Goal: Task Accomplishment & Management: Use online tool/utility

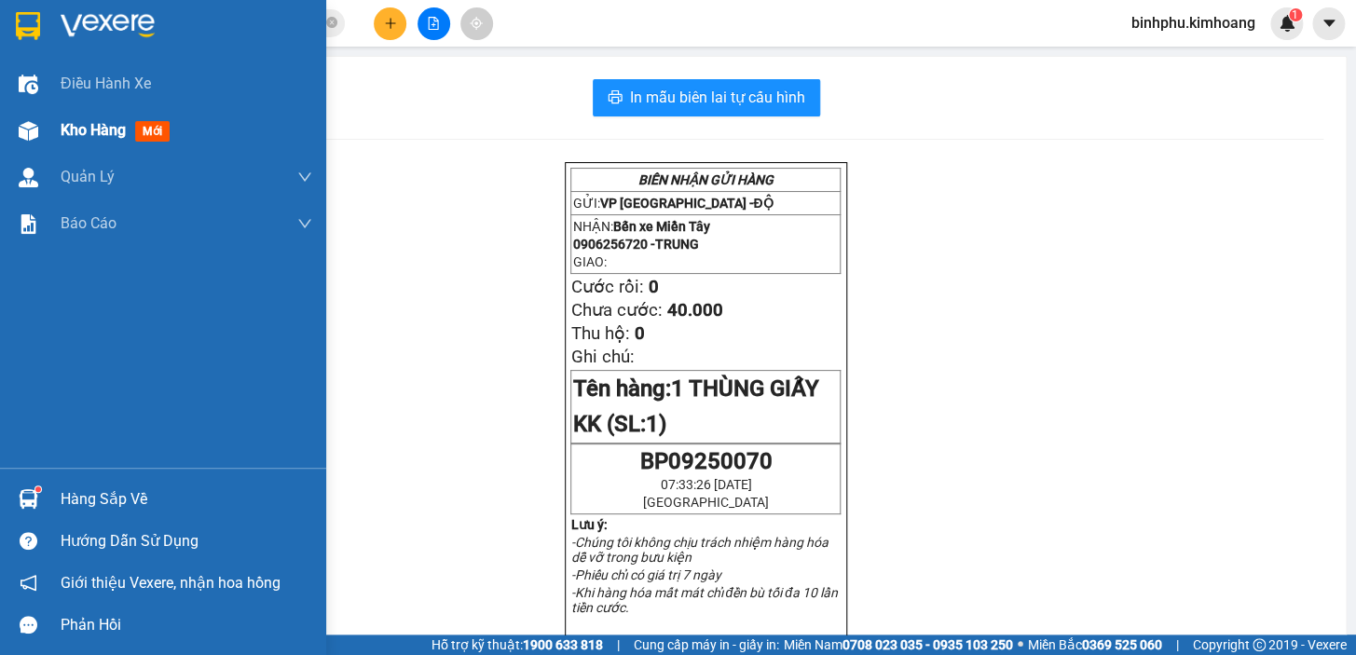
click at [45, 114] on div "Kho hàng mới" at bounding box center [163, 130] width 326 height 47
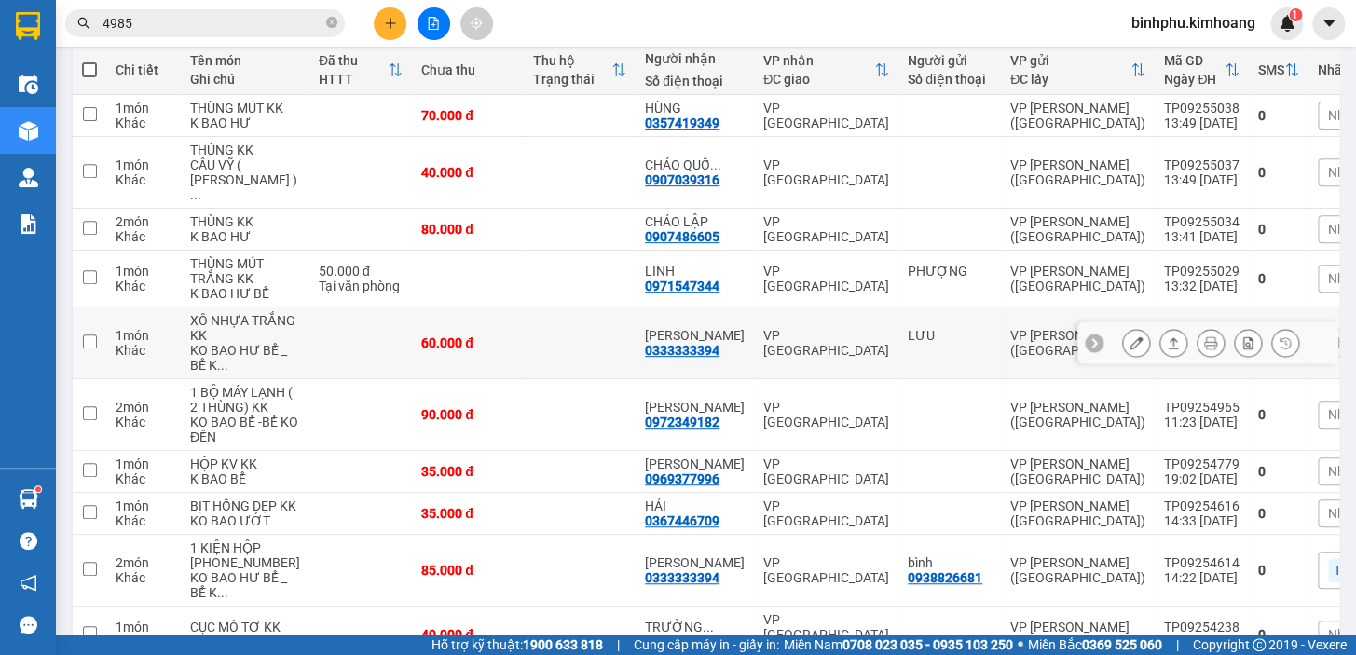
scroll to position [254, 0]
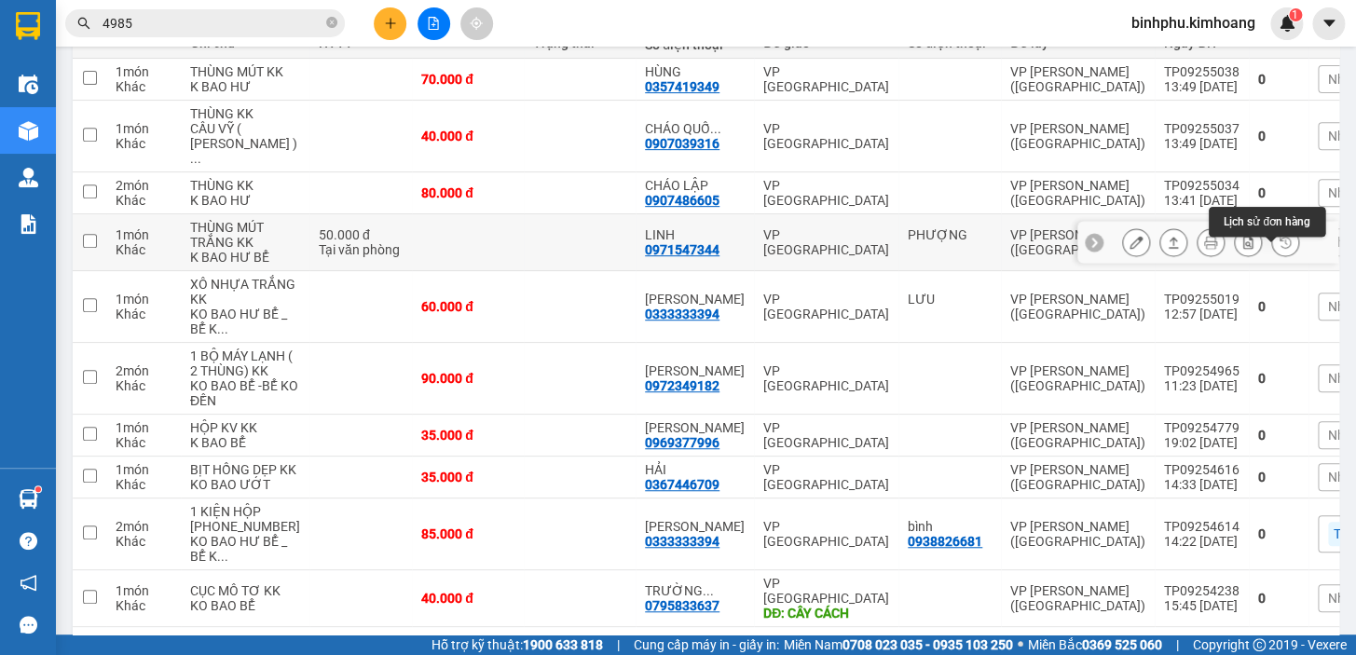
click at [1272, 244] on button at bounding box center [1285, 242] width 26 height 33
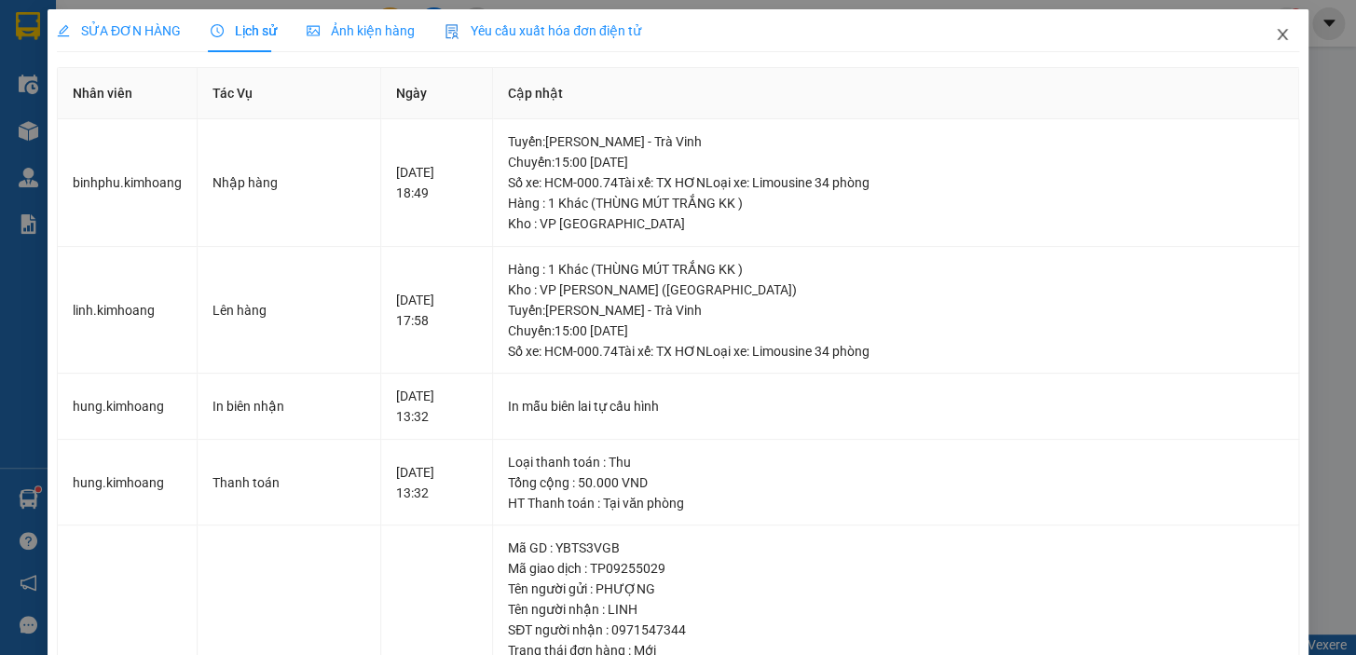
click at [1275, 34] on icon "close" at bounding box center [1282, 34] width 15 height 15
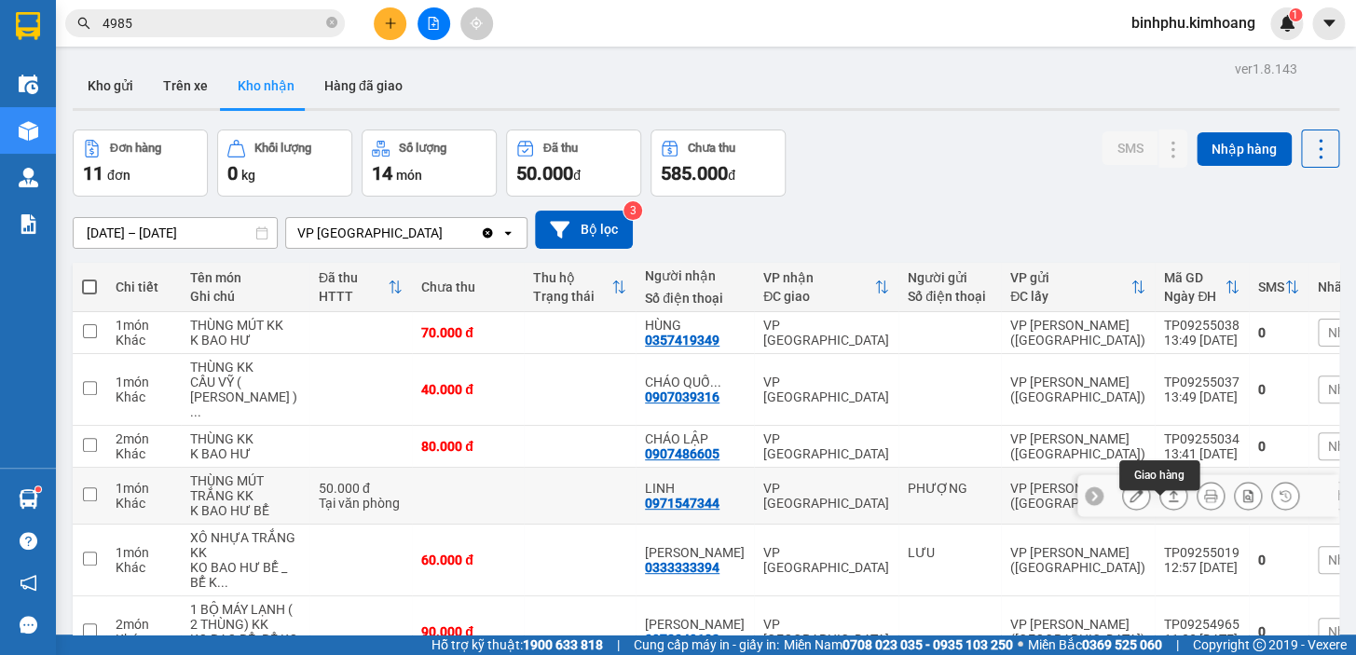
click at [1165, 501] on button at bounding box center [1173, 496] width 26 height 33
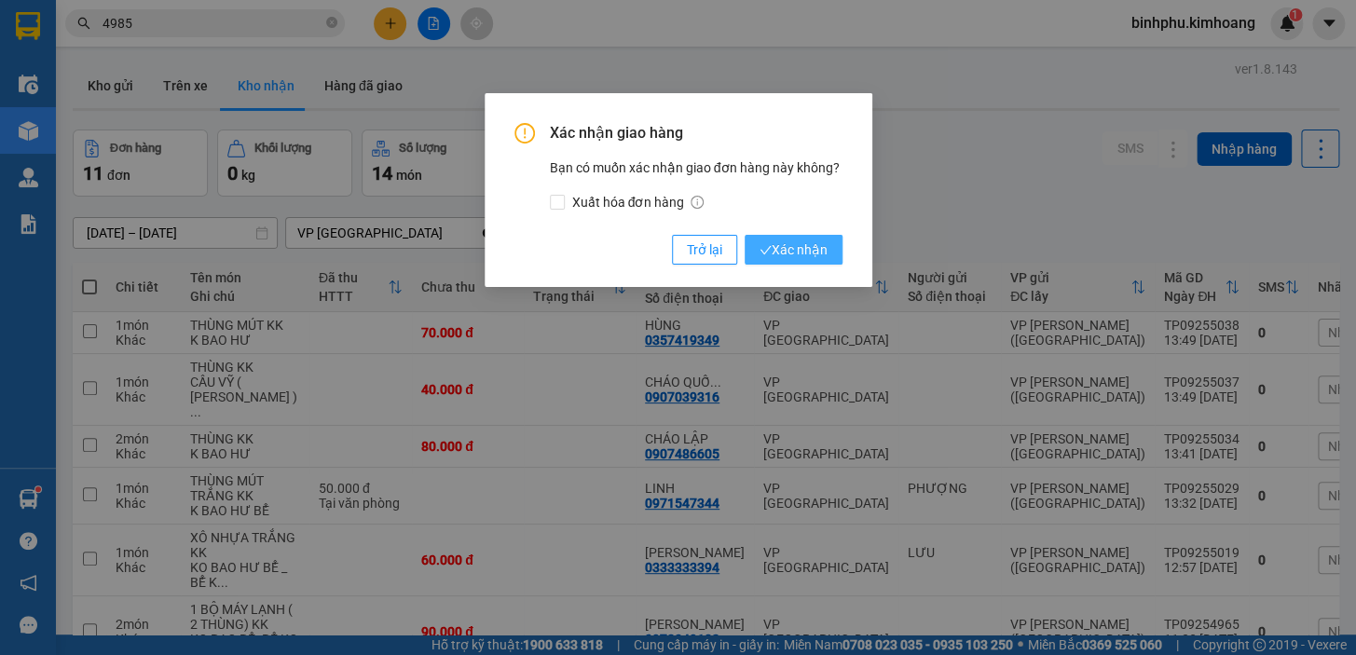
click at [791, 240] on span "Xác nhận" at bounding box center [794, 250] width 68 height 21
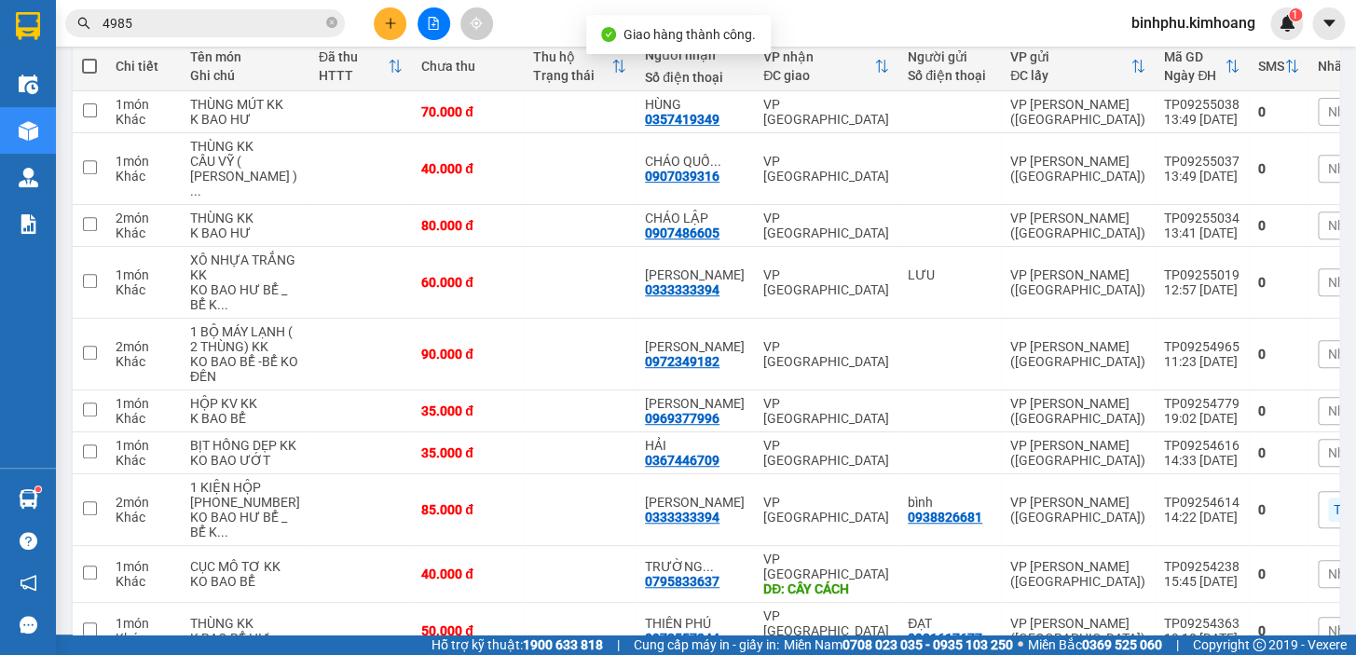
scroll to position [338, 0]
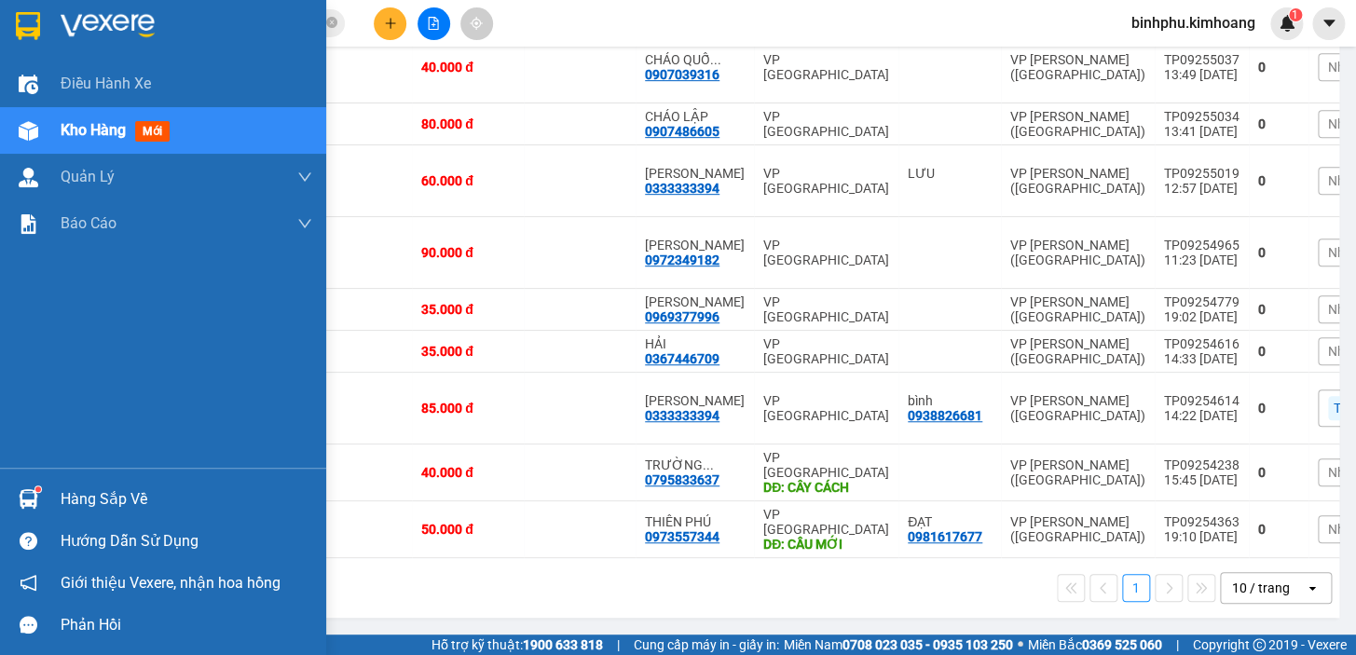
click at [46, 494] on div "Hàng sắp về" at bounding box center [163, 499] width 326 height 42
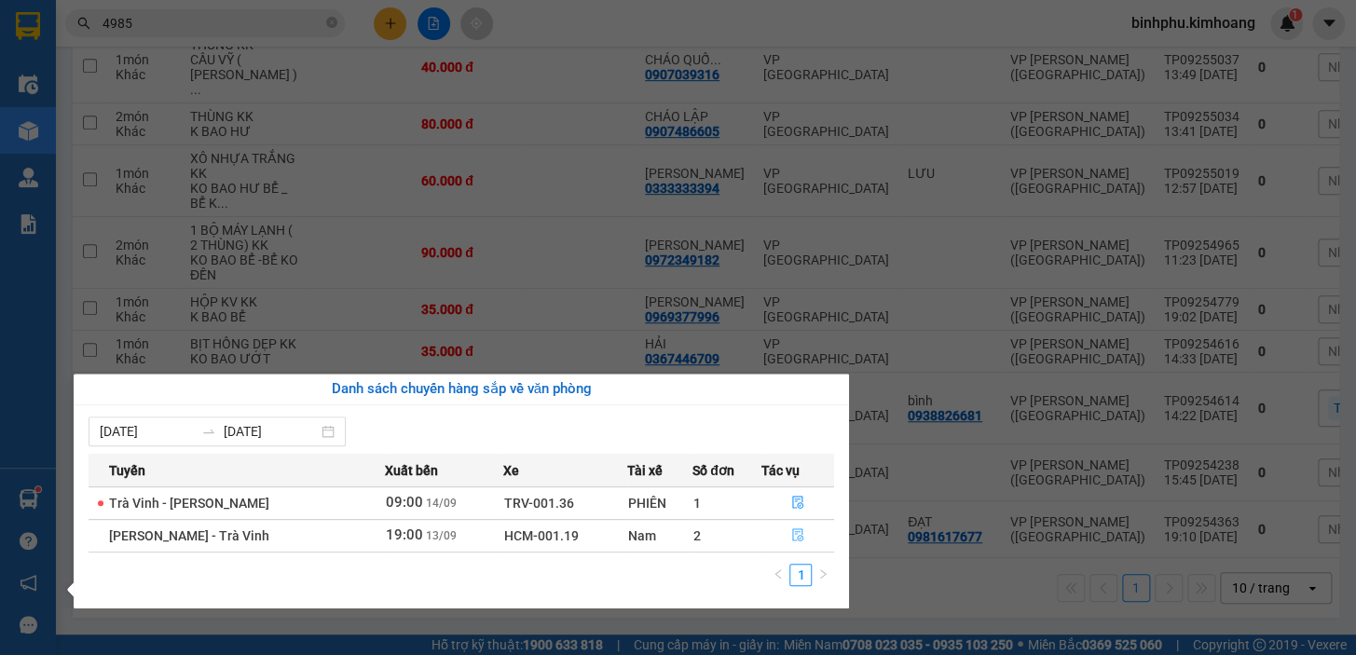
click at [798, 522] on button "button" at bounding box center [797, 536] width 71 height 30
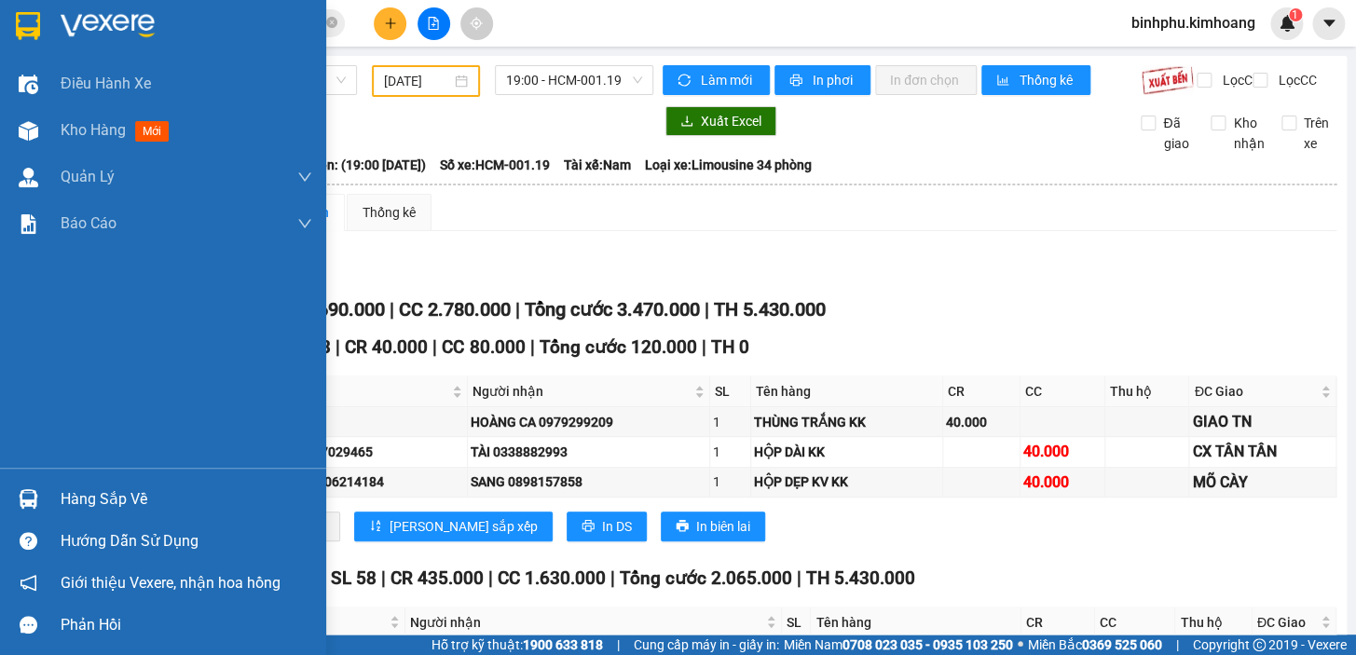
click at [72, 500] on div "Hàng sắp về" at bounding box center [187, 500] width 252 height 28
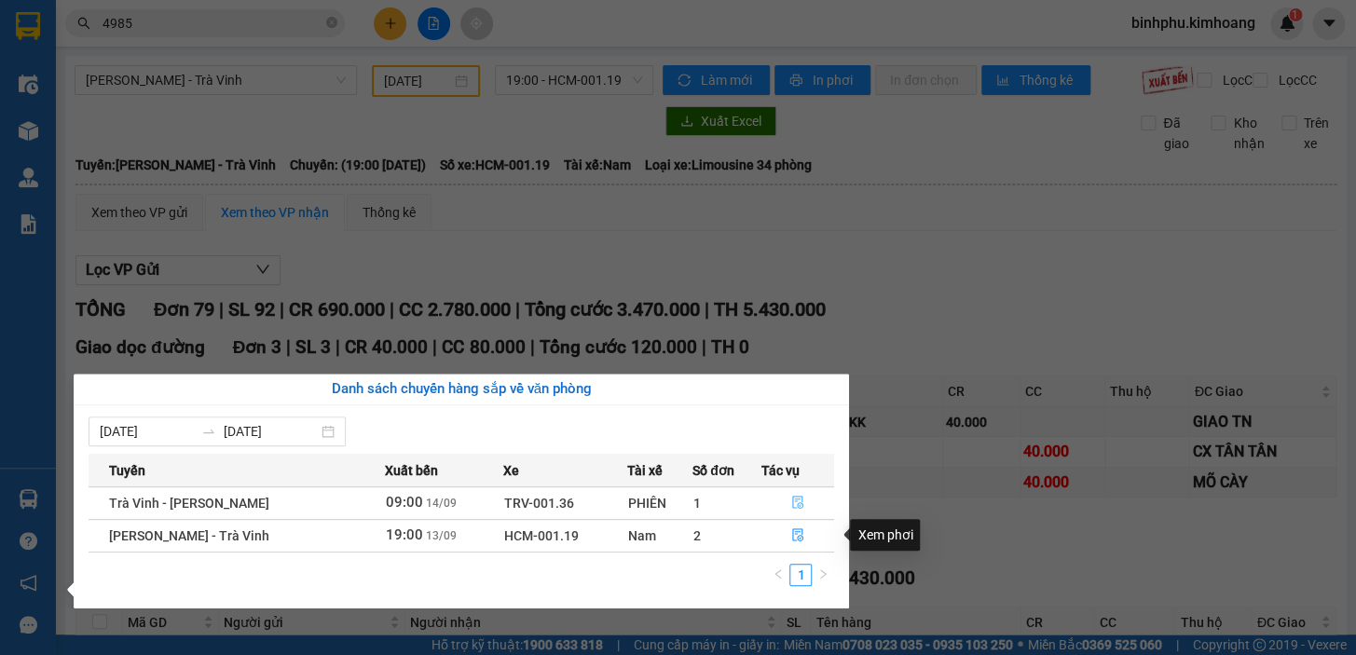
click at [789, 513] on button "button" at bounding box center [797, 503] width 71 height 30
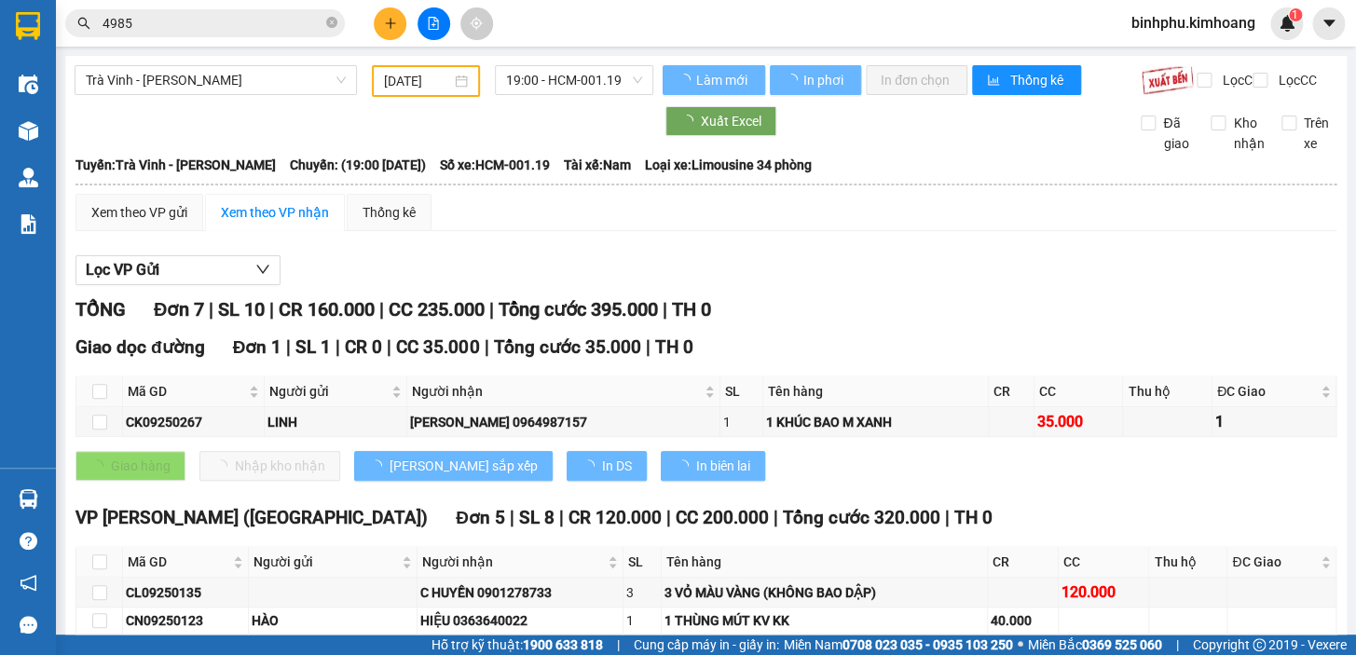
type input "[DATE]"
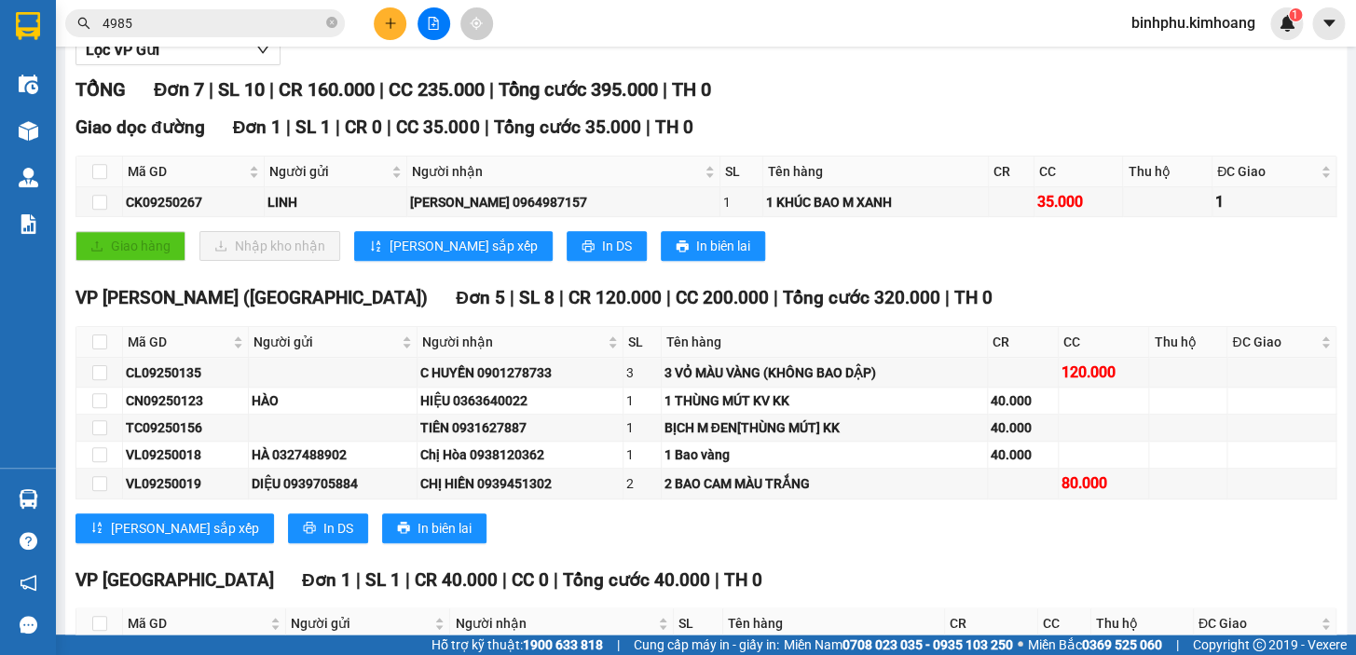
scroll to position [360, 0]
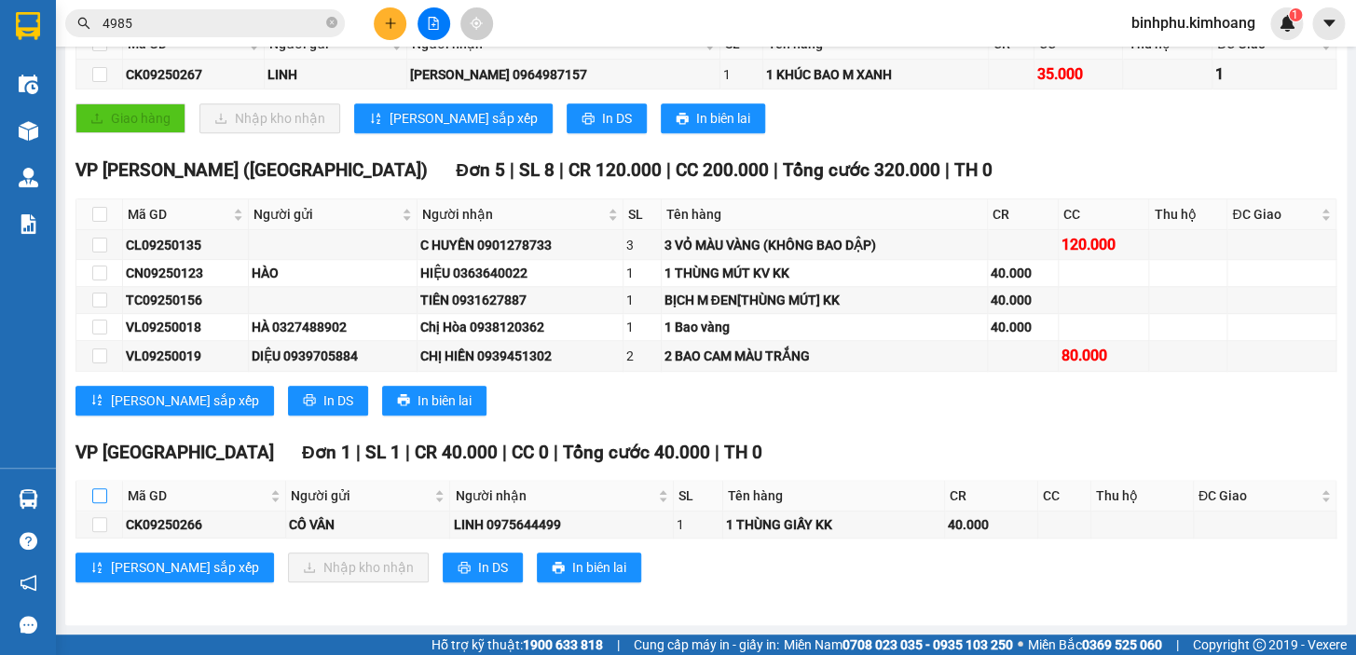
click at [100, 496] on input "checkbox" at bounding box center [99, 495] width 15 height 15
checkbox input "true"
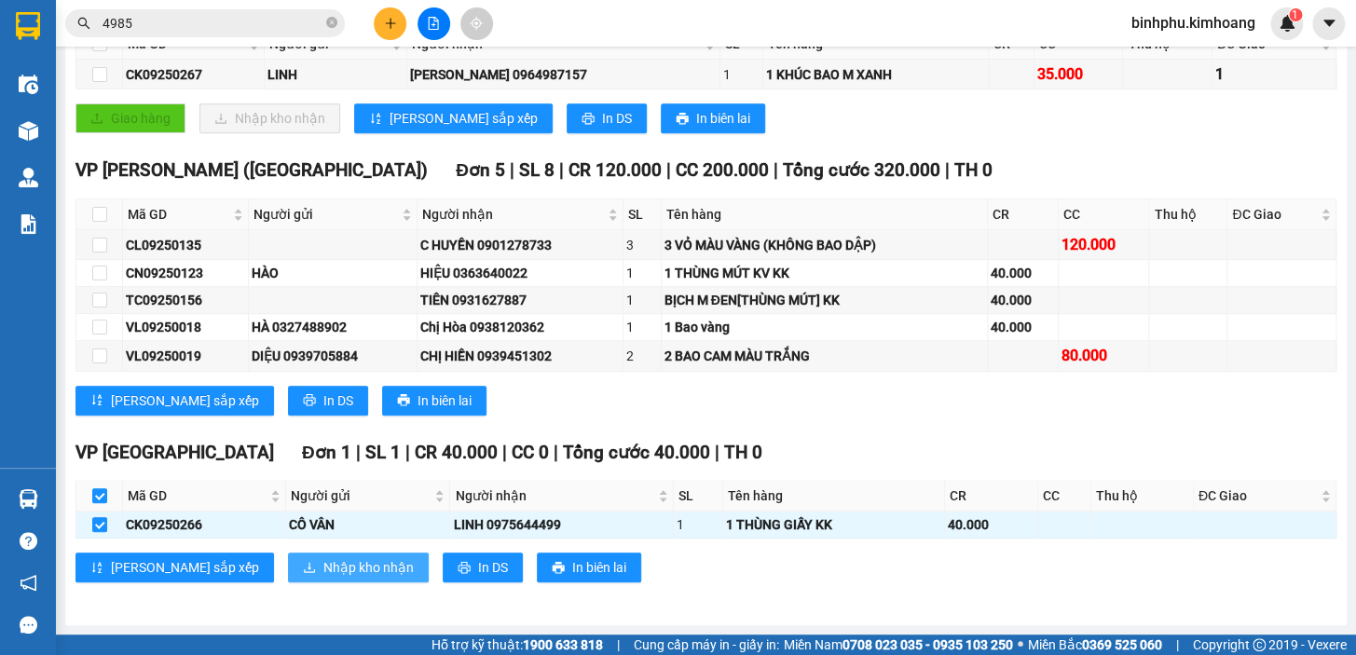
click at [323, 564] on span "Nhập kho nhận" at bounding box center [368, 567] width 90 height 21
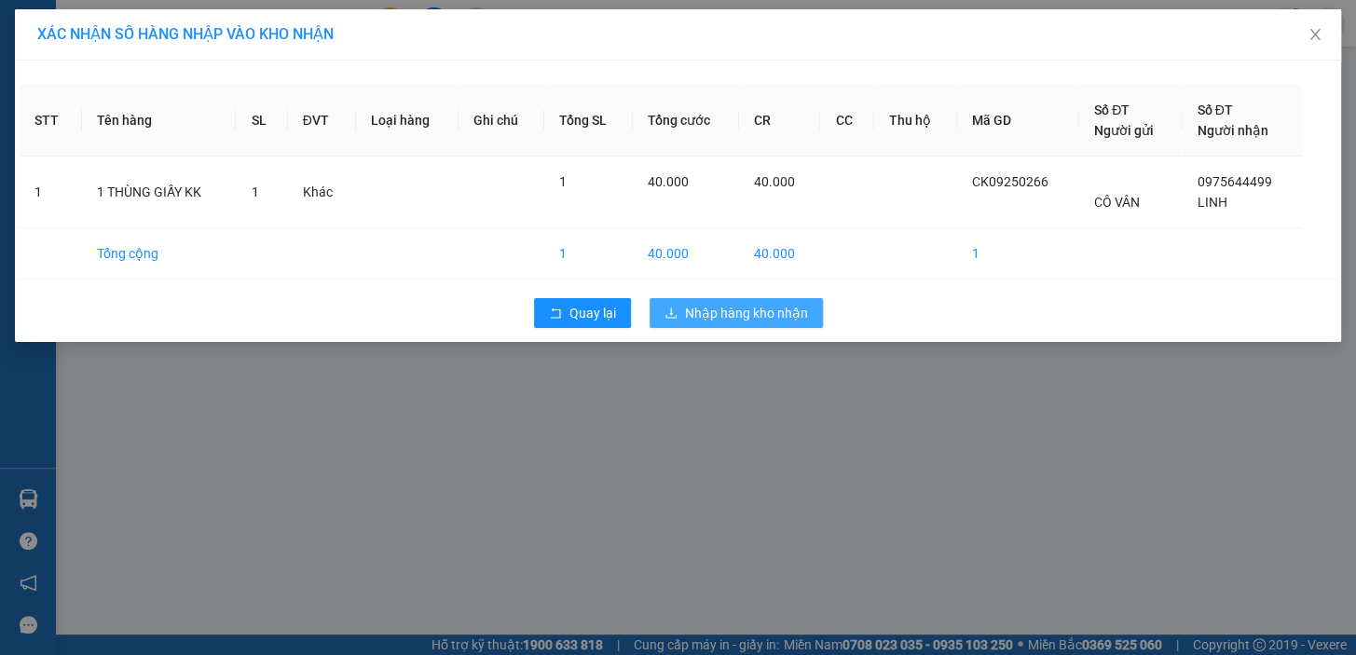
click at [783, 306] on span "Nhập hàng kho nhận" at bounding box center [746, 313] width 123 height 21
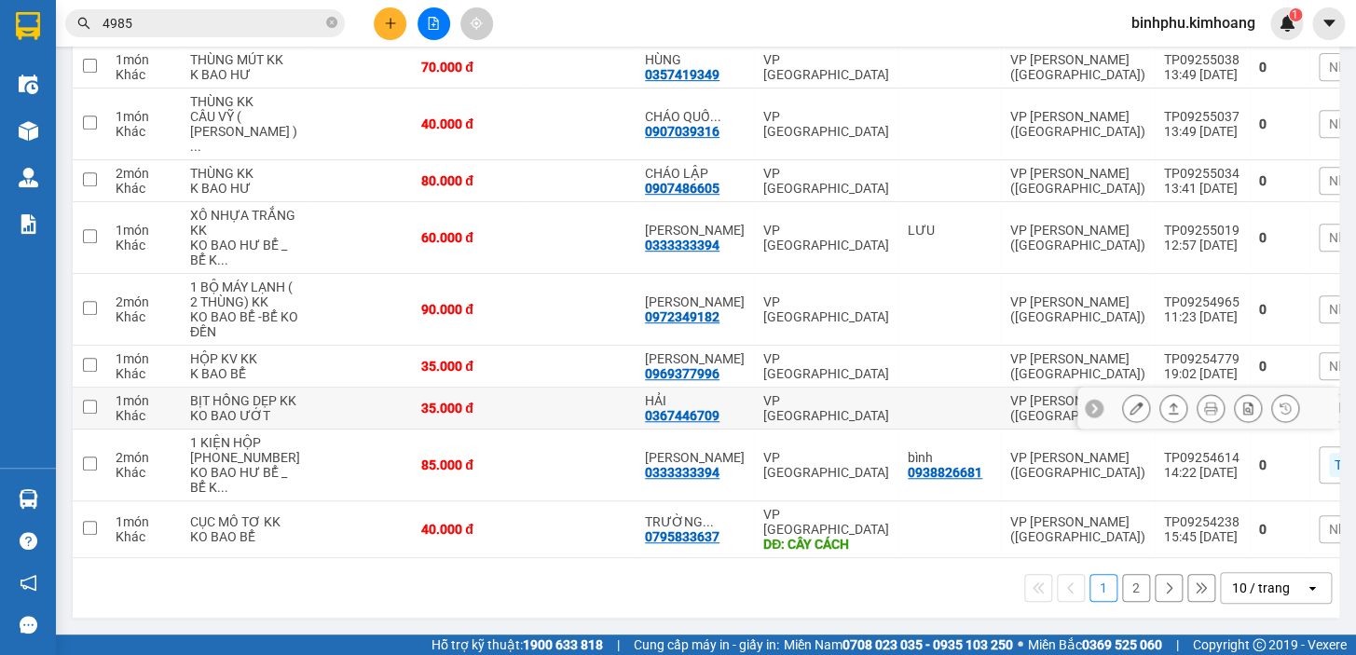
scroll to position [357, 0]
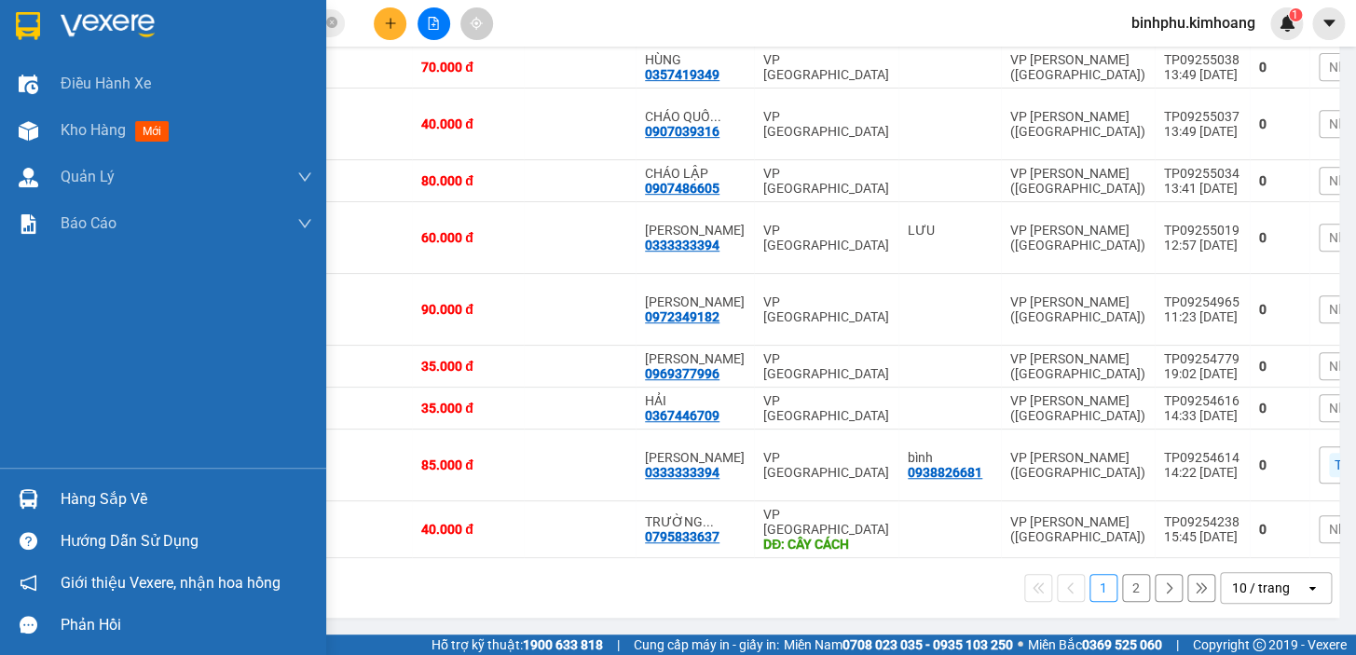
click at [44, 491] on div at bounding box center [28, 499] width 33 height 33
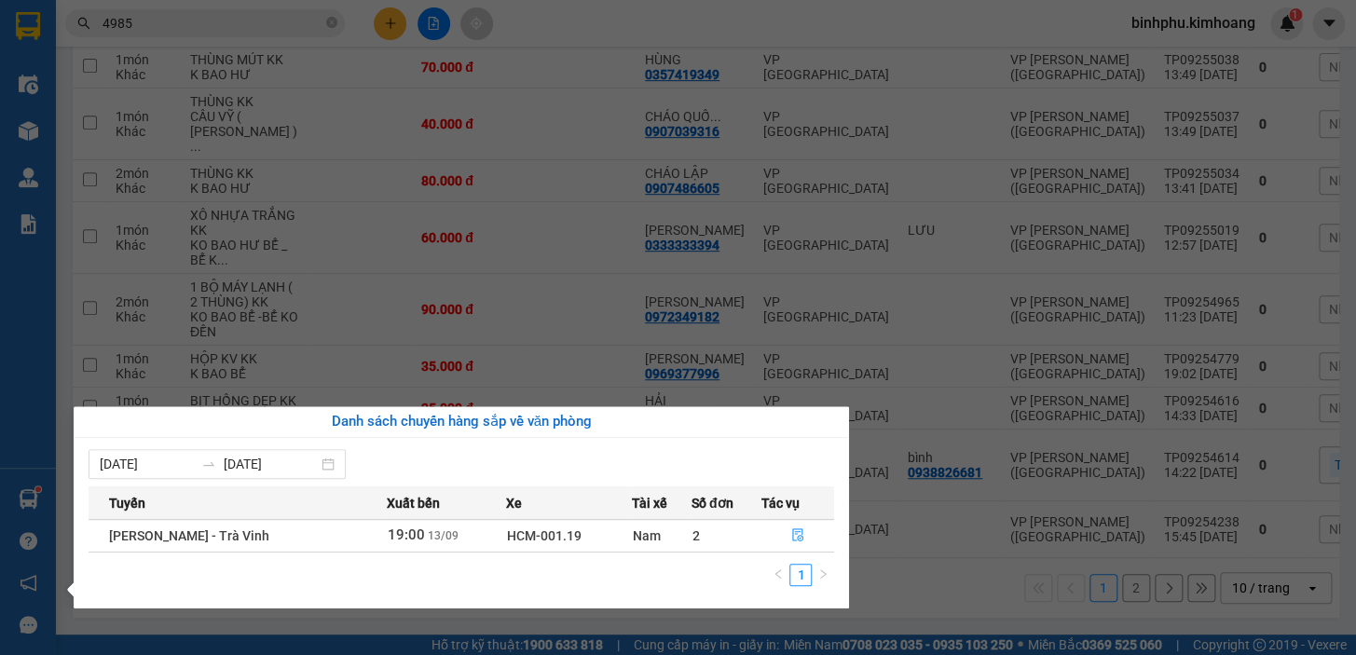
click at [33, 420] on div "Điều hành xe Kho hàng mới Quản [PERSON_NAME] lý chuyến Quản lý khách hàng mới B…" at bounding box center [28, 327] width 56 height 655
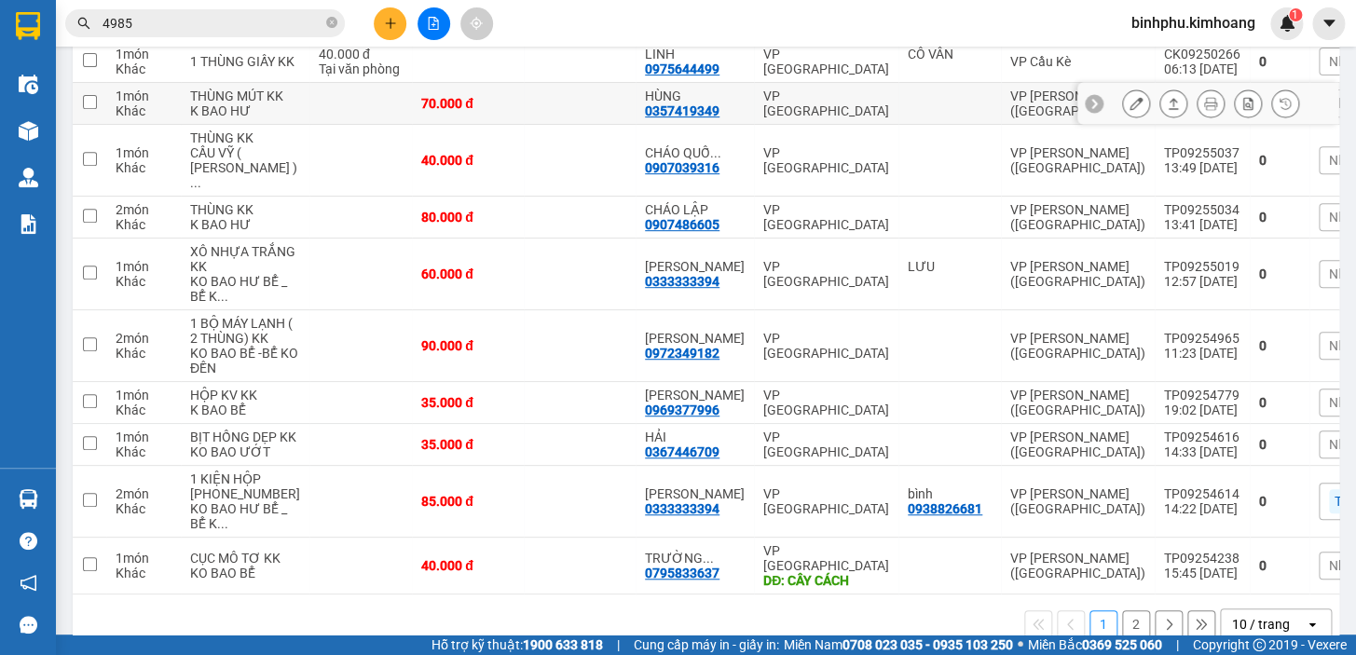
scroll to position [0, 0]
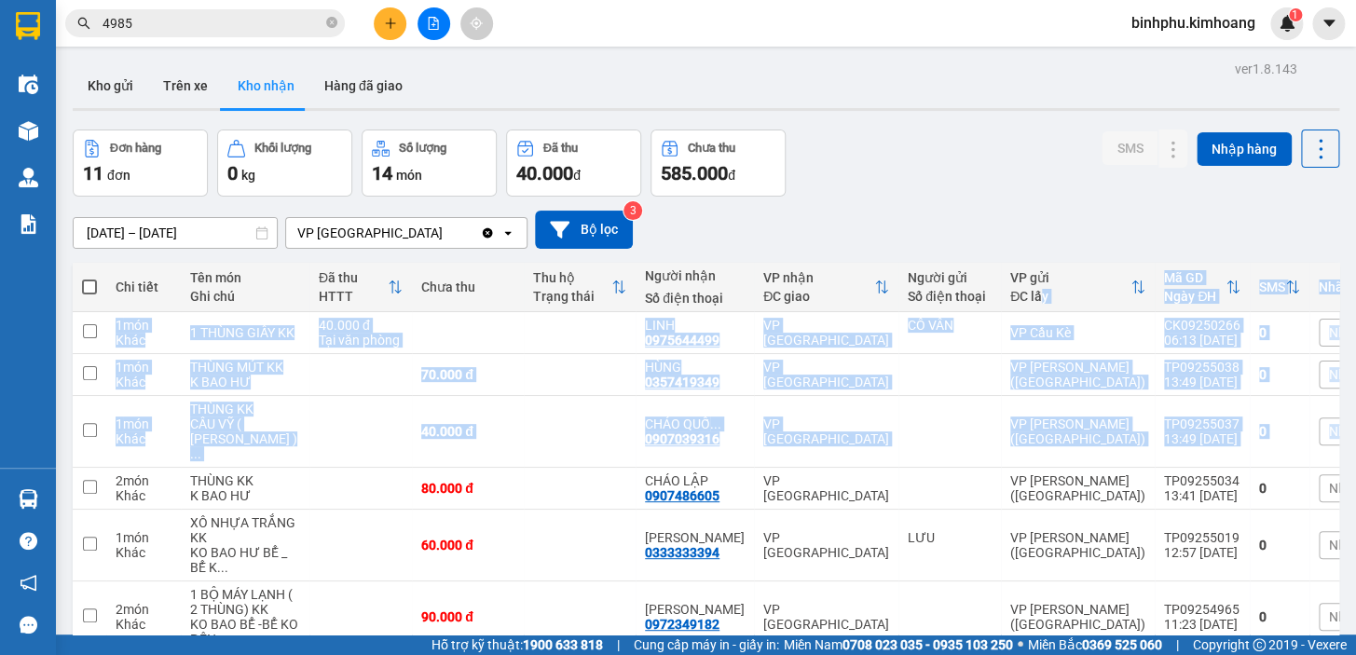
drag, startPoint x: 982, startPoint y: 289, endPoint x: 0, endPoint y: 193, distance: 987.0
click at [1034, 407] on table "Chi tiết Tên món Ghi chú Đã thu HTTT Chưa thu Thu hộ Trạng thái Người nhận Số đ…" at bounding box center [751, 564] width 1357 height 603
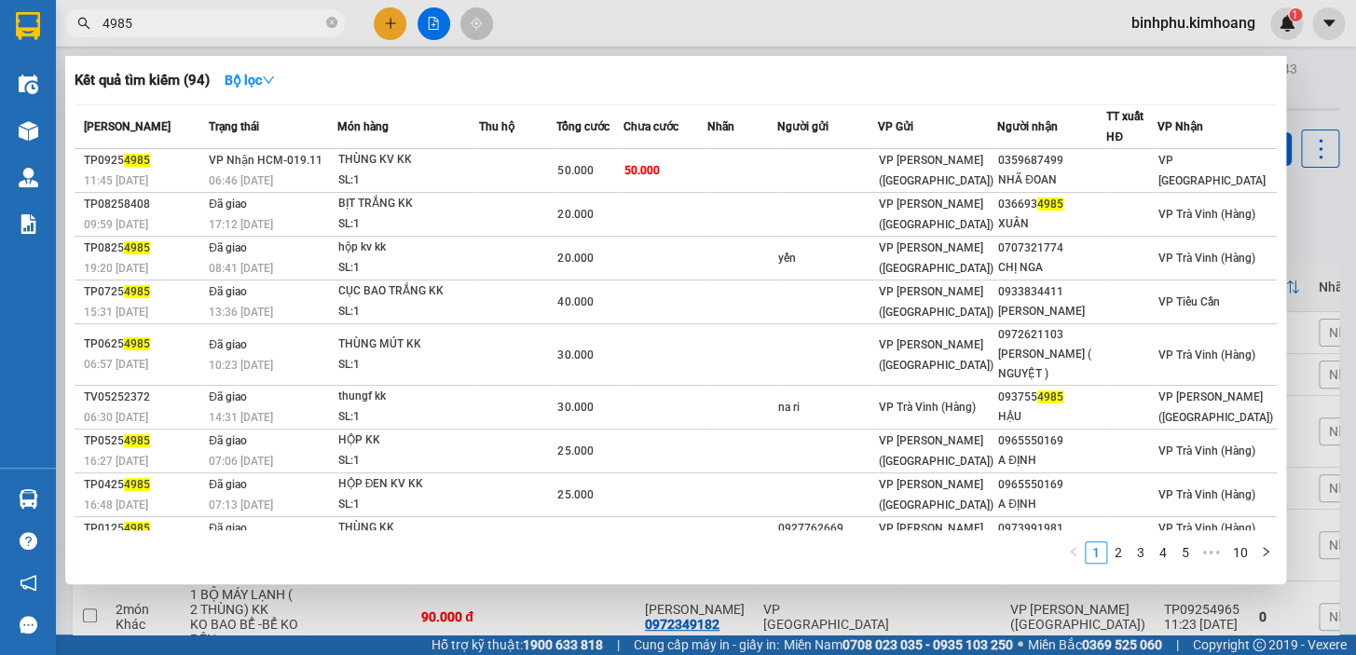
click at [251, 15] on input "4985" at bounding box center [213, 23] width 220 height 21
type input "4"
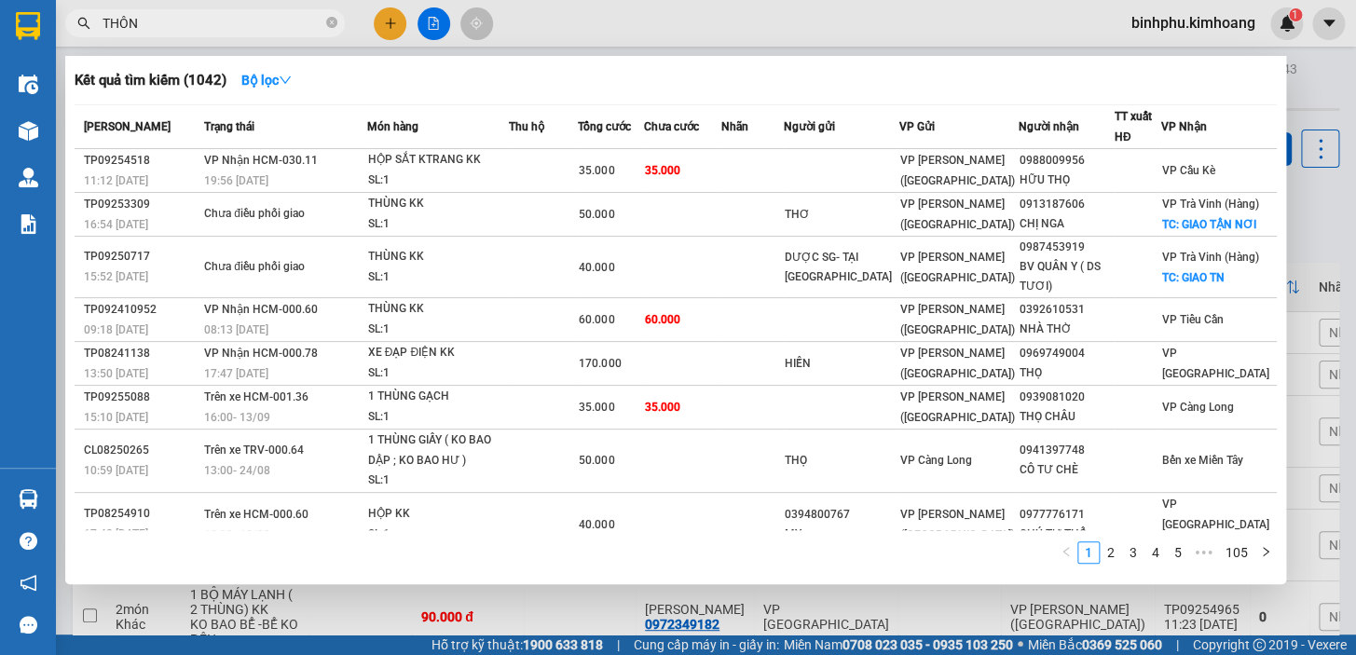
type input "THÔNG"
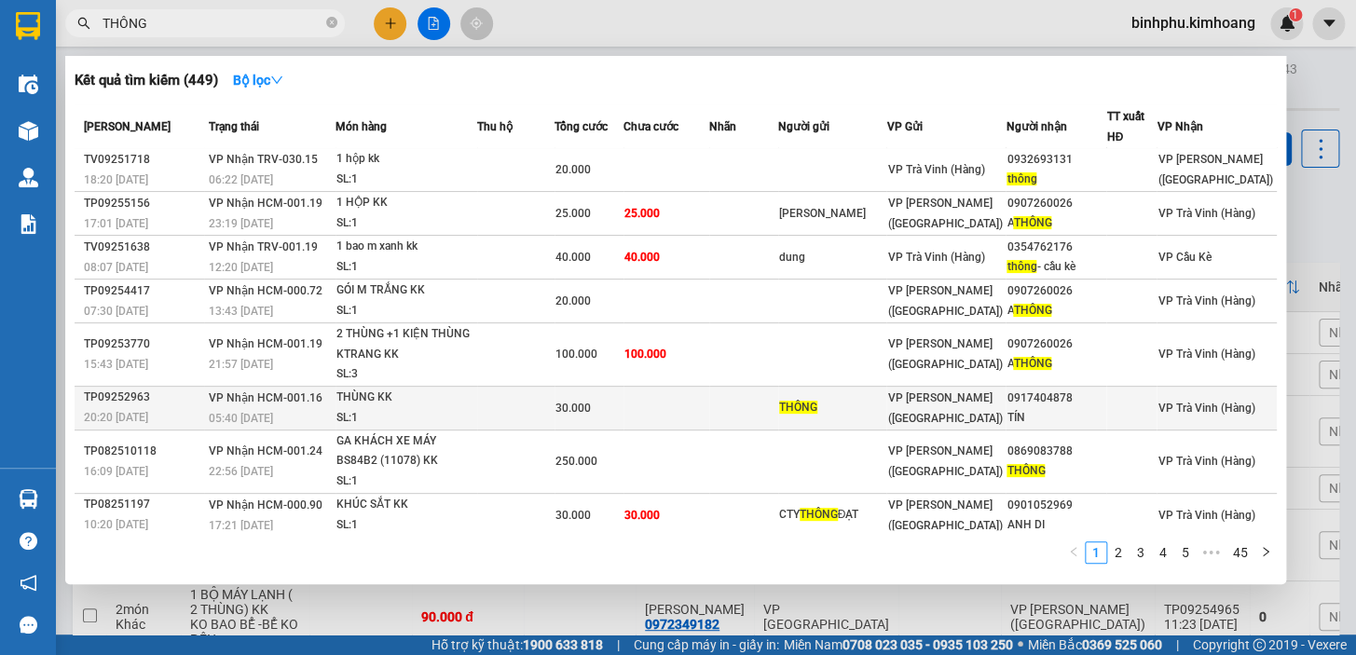
scroll to position [93, 0]
